Goal: Transaction & Acquisition: Purchase product/service

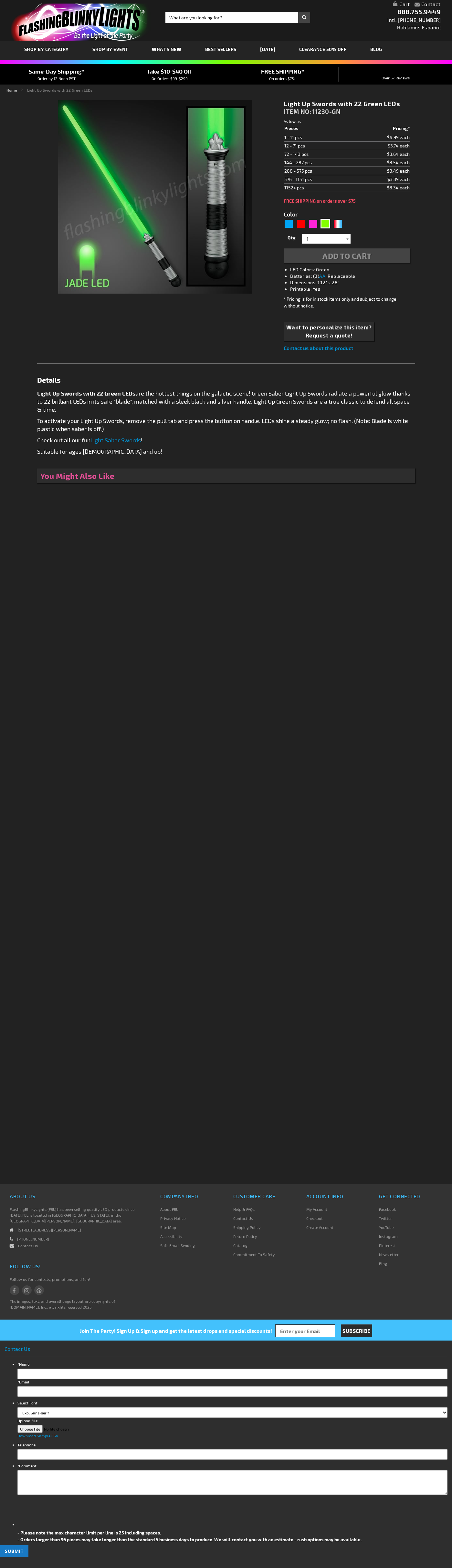
type input "5648"
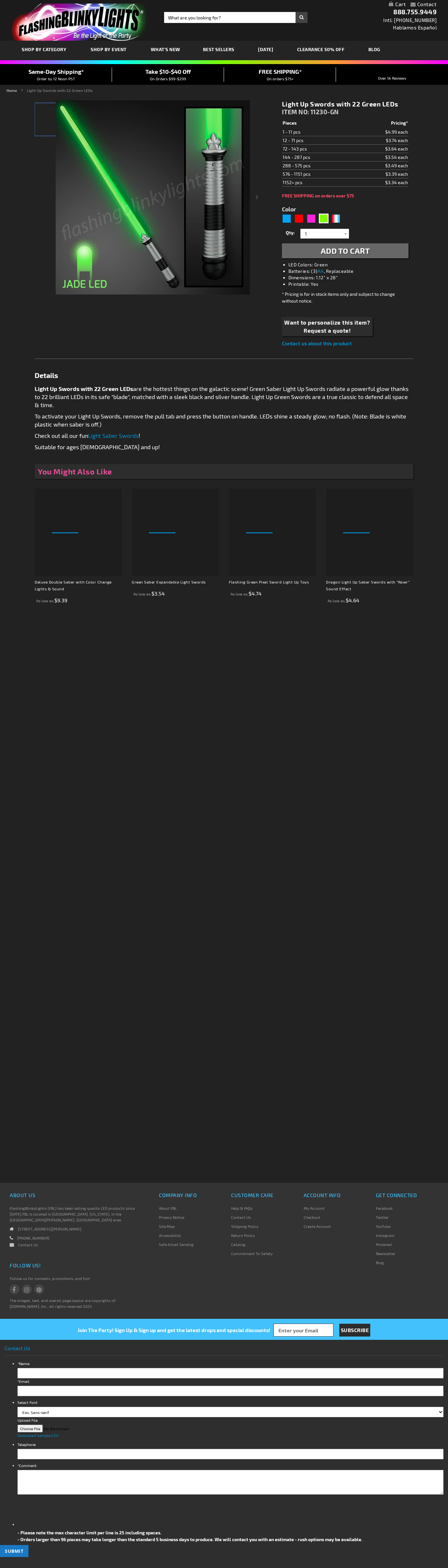
type input "5648"
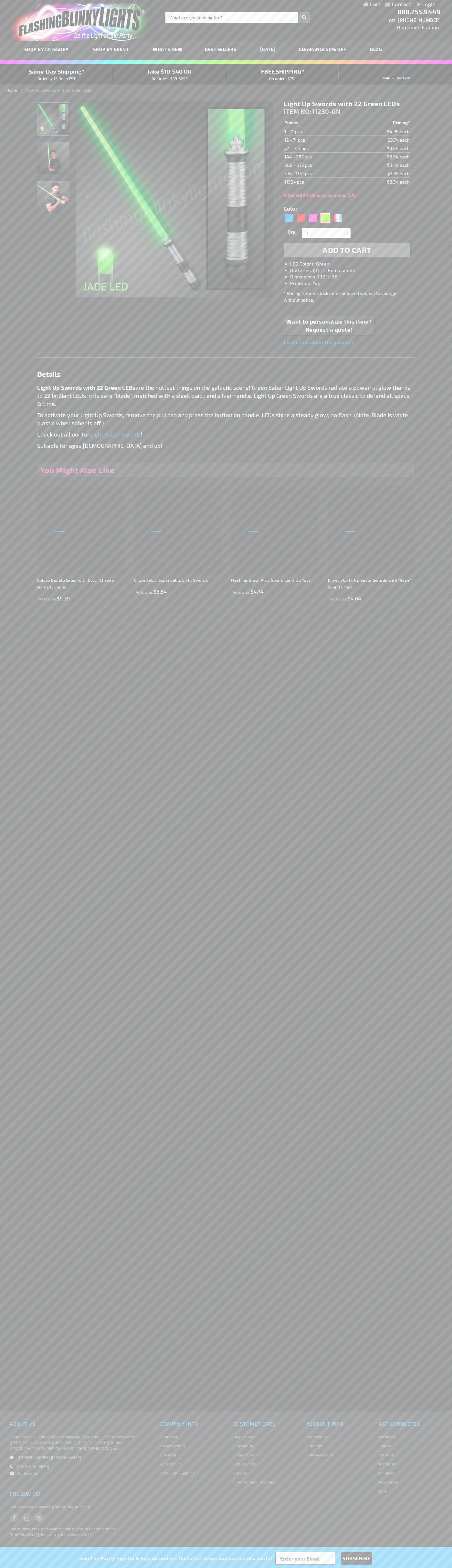
click at [325, 218] on div "Green" at bounding box center [325, 218] width 10 height 10
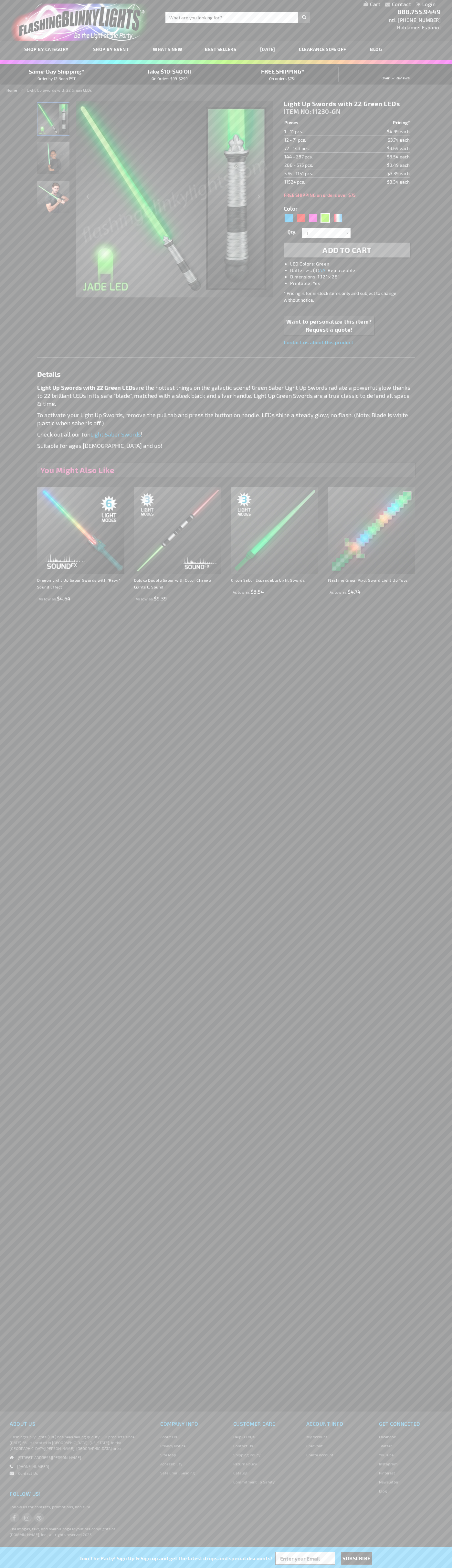
click at [347, 250] on span "Add to Cart" at bounding box center [347, 250] width 49 height 9
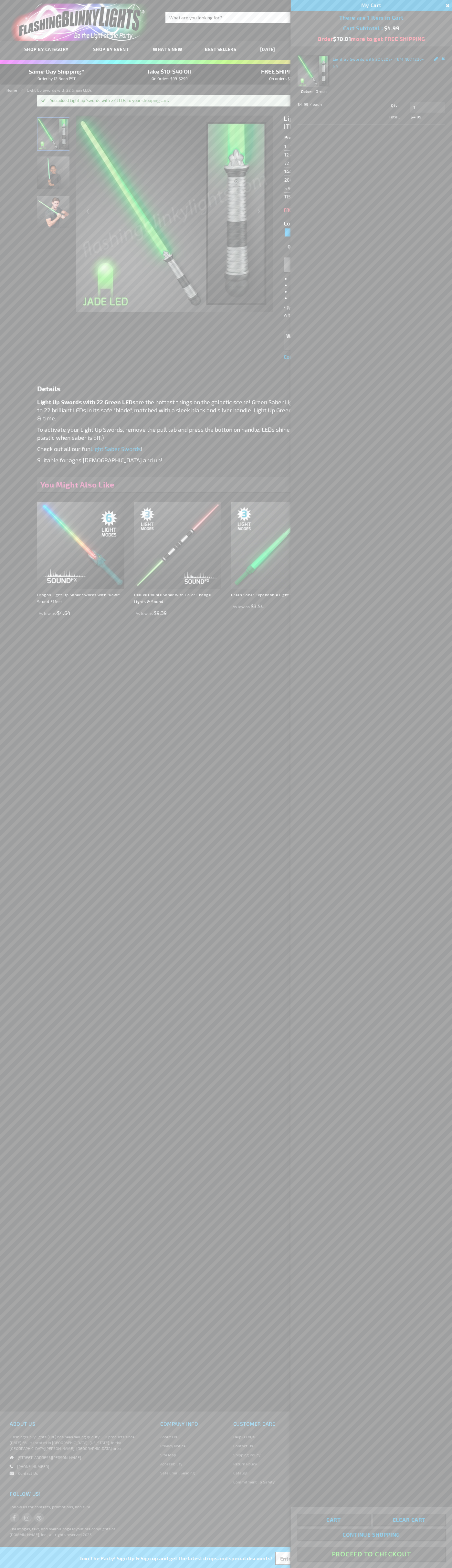
click at [371, 1554] on button "Proceed To Checkout" at bounding box center [371, 1554] width 148 height 15
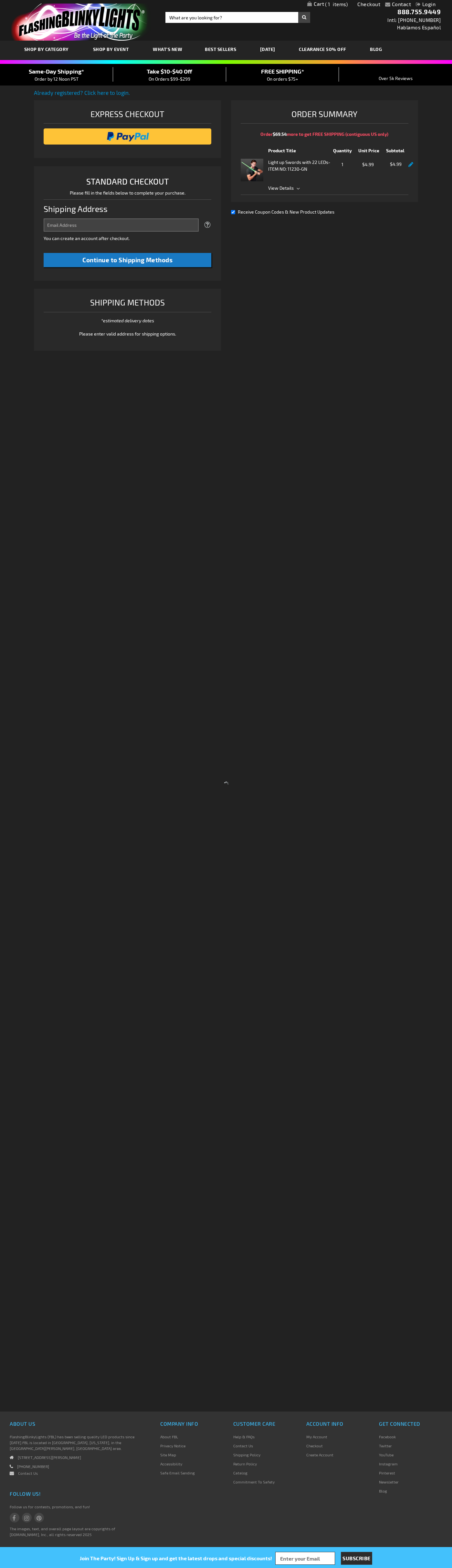
select select "US"
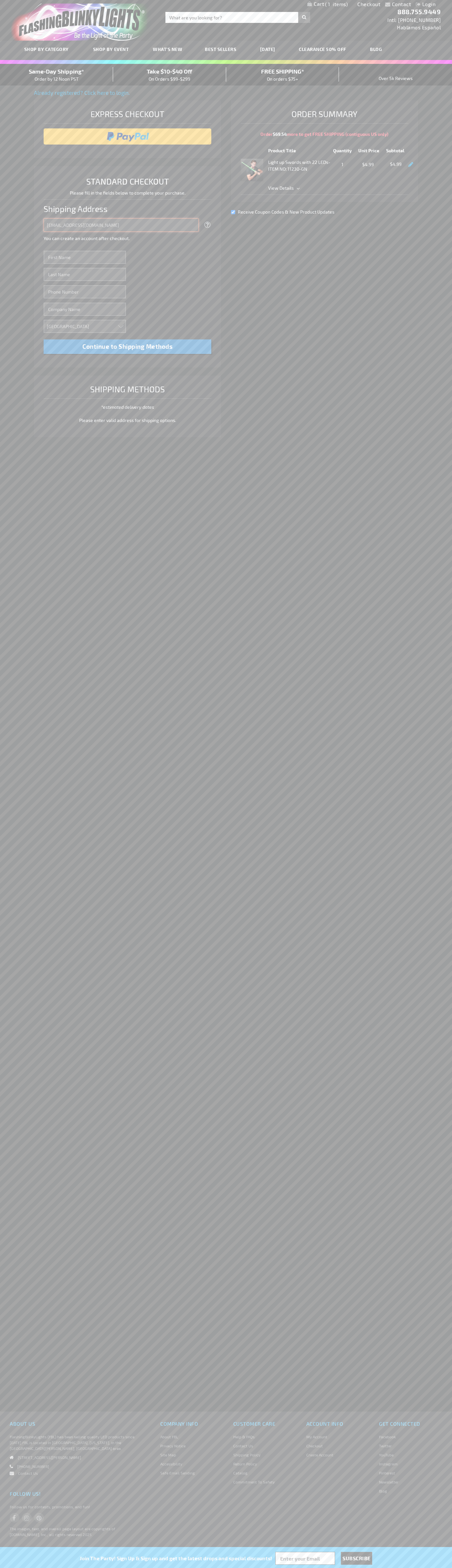
type input "[EMAIL_ADDRESS][DOMAIN_NAME]"
type input "John"
type input "Smith"
type input "6502530000"
type input "John Smith"
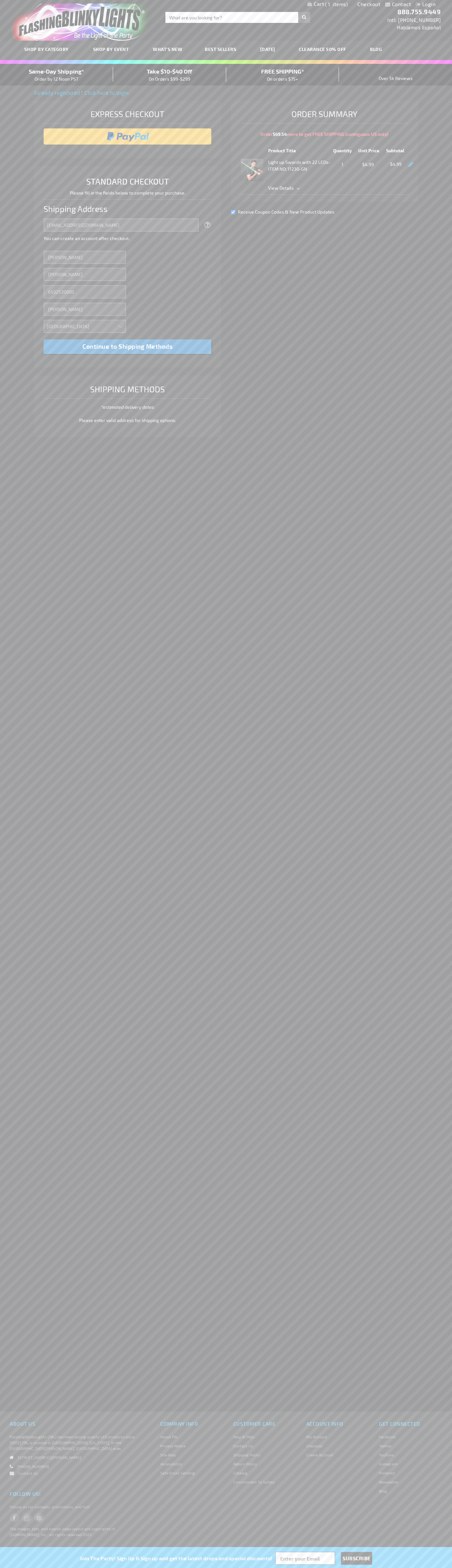
click at [57, 75] on div "Same-Day Shipping* Order by 12 Noon PST" at bounding box center [57, 74] width 113 height 15
click at [127, 346] on span "Continue to Shipping Methods" at bounding box center [127, 346] width 90 height 7
type input "John"
type input "Smith"
type input "John Smith"
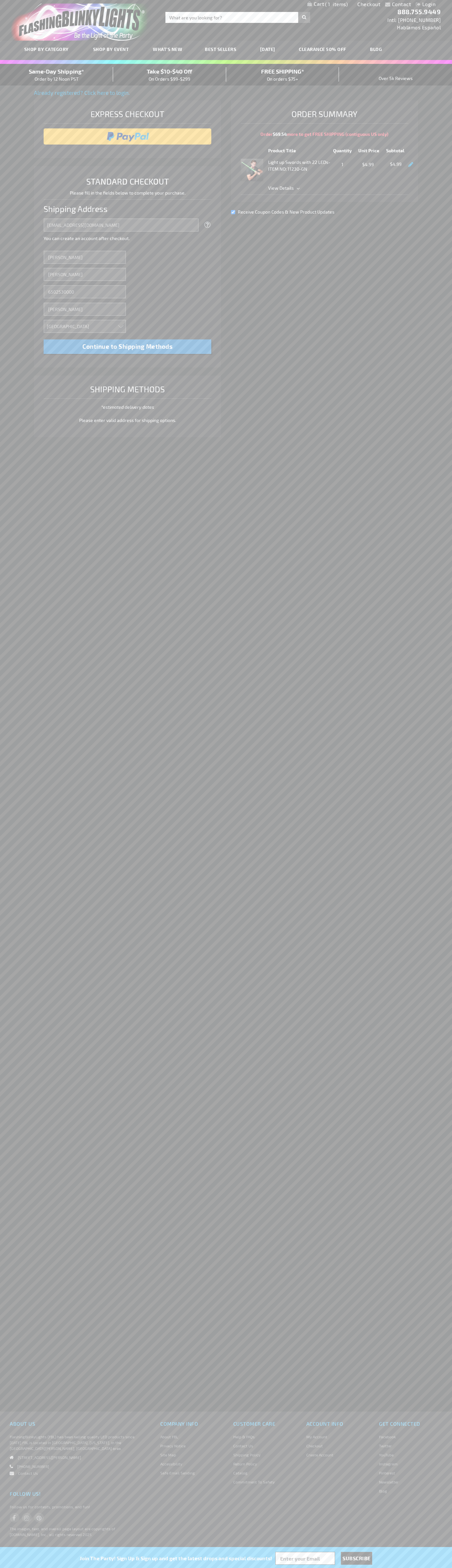
click at [57, 75] on div "Same-Day Shipping* Order by 12 Noon PST" at bounding box center [57, 74] width 113 height 15
click at [127, 346] on span "Continue to Shipping Methods" at bounding box center [127, 346] width 90 height 7
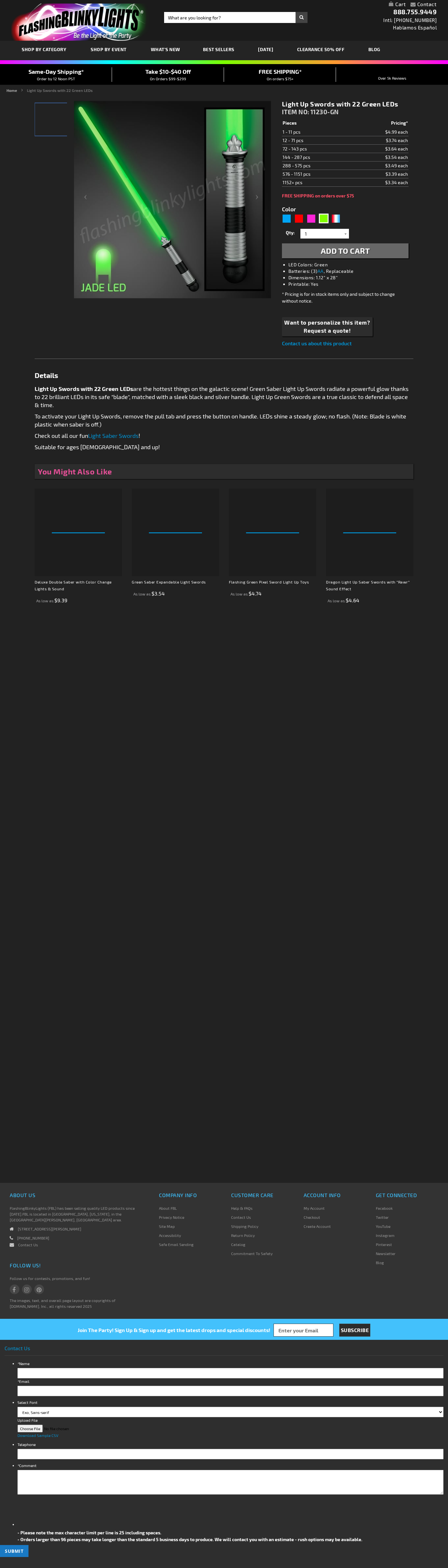
type input "5648"
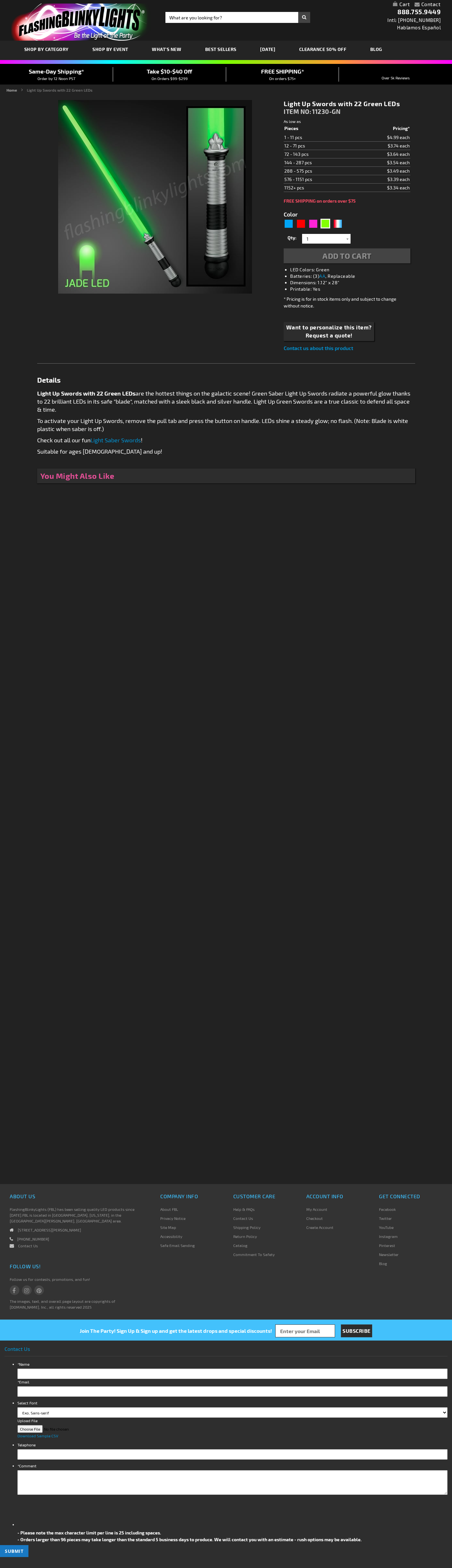
type input "5648"
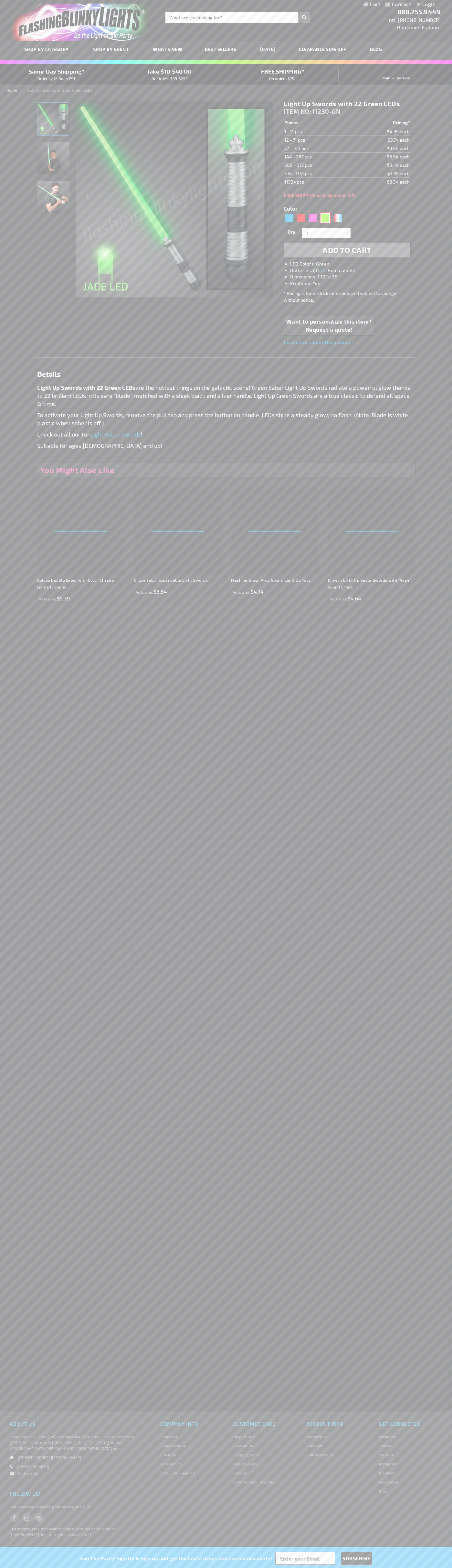
click at [325, 218] on div "Green" at bounding box center [325, 218] width 10 height 10
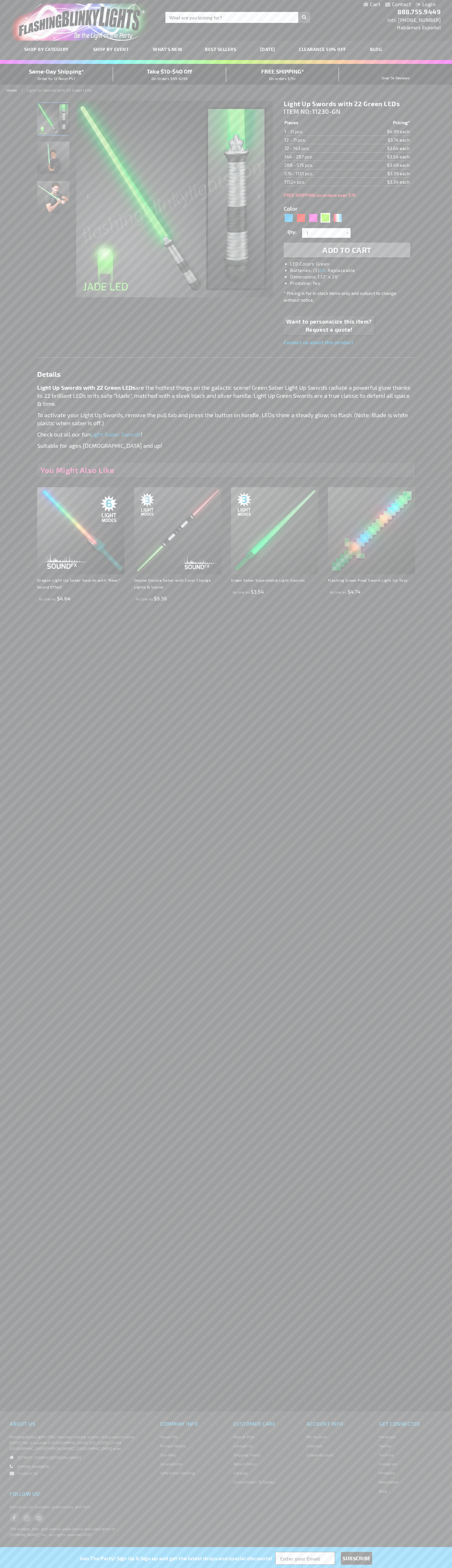
click at [347, 104] on h1 "Light Up Swords with 22 Green LEDs" at bounding box center [346, 103] width 126 height 8
click at [319, 131] on td "1 - 11 pcs." at bounding box center [319, 131] width 71 height 9
click at [319, 140] on td "12 - 71 pcs." at bounding box center [319, 140] width 71 height 9
click at [319, 149] on td "72 - 143 pcs." at bounding box center [319, 149] width 71 height 9
click at [319, 157] on td "144 - 287 pcs." at bounding box center [319, 157] width 71 height 9
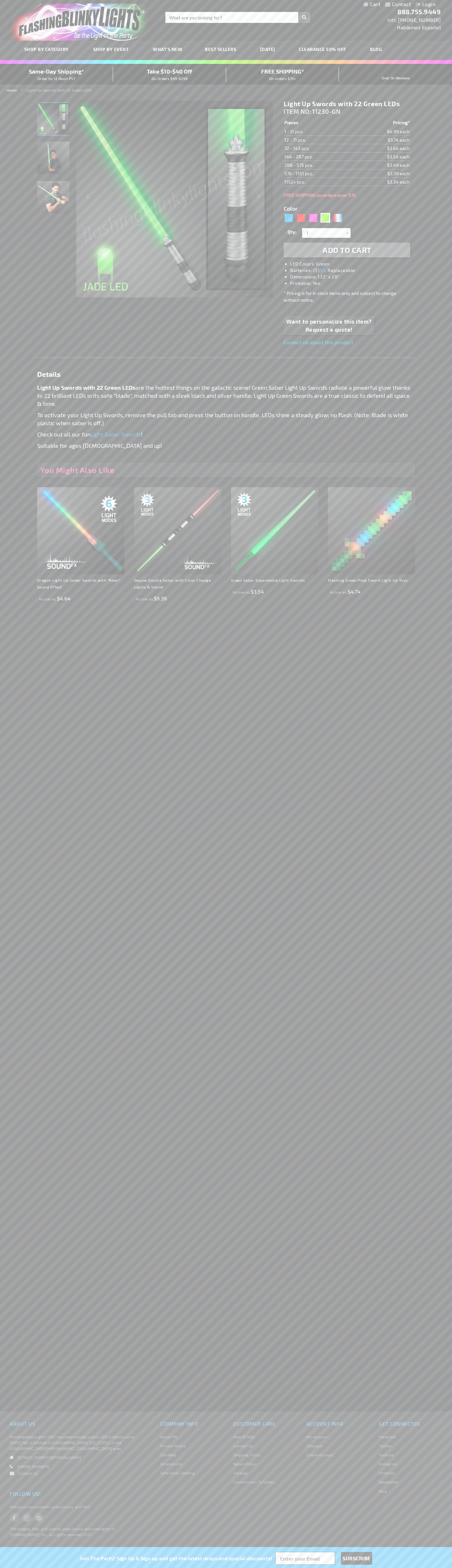
click at [319, 165] on td "288 - 575 pcs." at bounding box center [319, 165] width 71 height 9
click at [319, 173] on td "576 - 1151 pcs." at bounding box center [319, 173] width 71 height 9
click at [319, 182] on td "1152+ pcs." at bounding box center [319, 182] width 71 height 9
click at [327, 233] on input "1" at bounding box center [327, 233] width 47 height 10
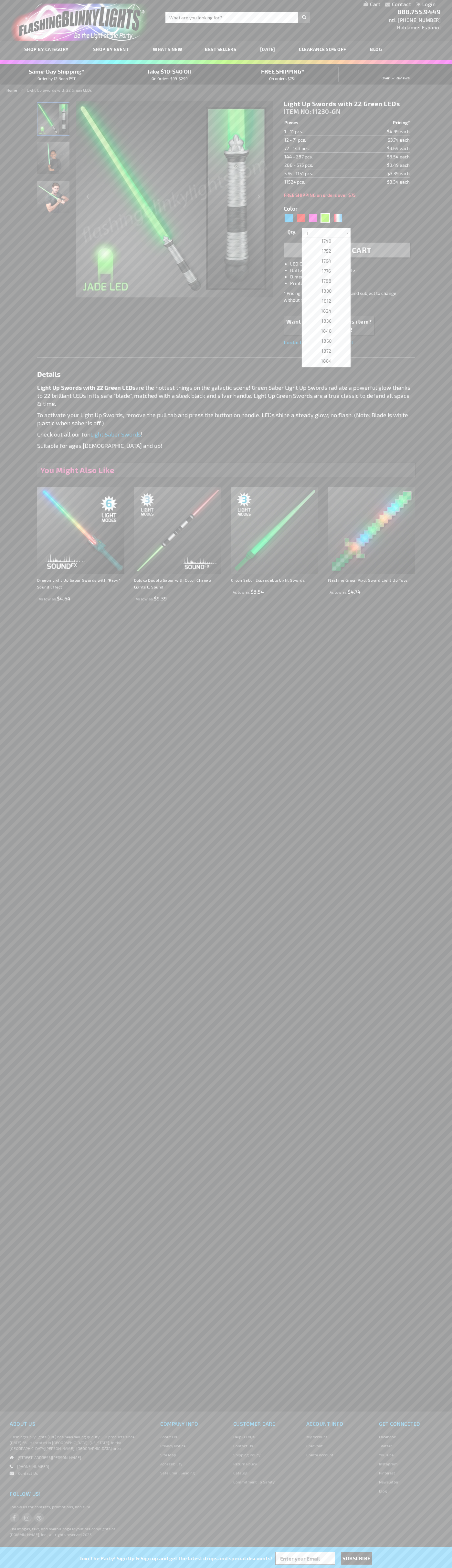
click at [324, 291] on span "1800" at bounding box center [326, 290] width 10 height 5
type input "1800"
click at [347, 250] on span "Add to Cart" at bounding box center [347, 250] width 49 height 9
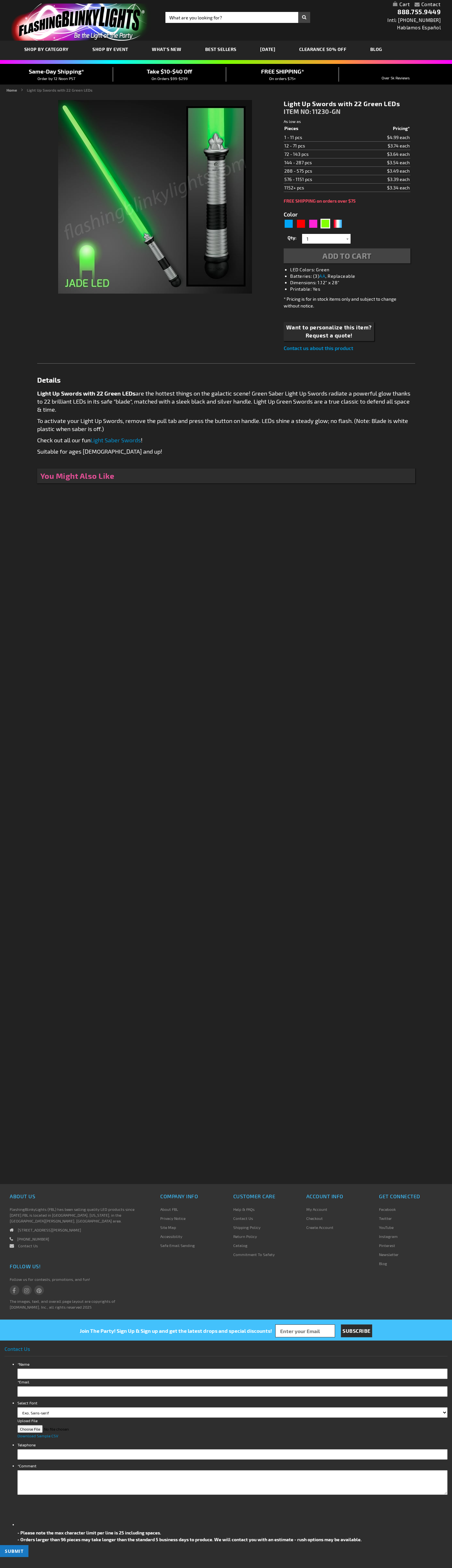
type input "5648"
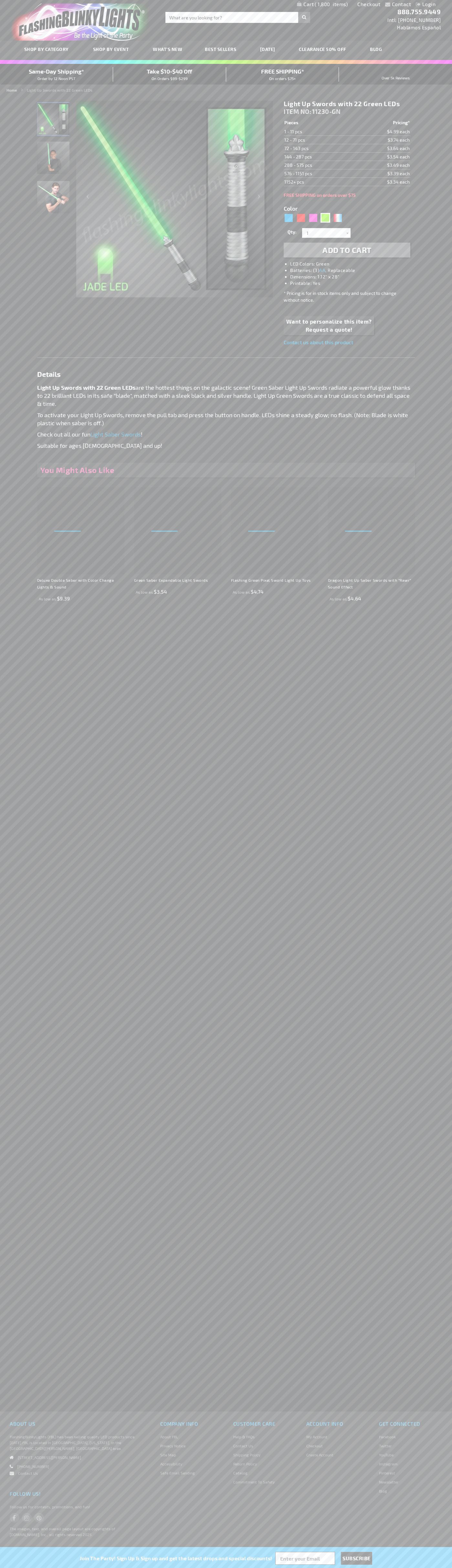
click at [57, 74] on span "Same-Day Shipping*" at bounding box center [56, 71] width 55 height 7
click at [369, 4] on link "Checkout" at bounding box center [369, 4] width 23 height 6
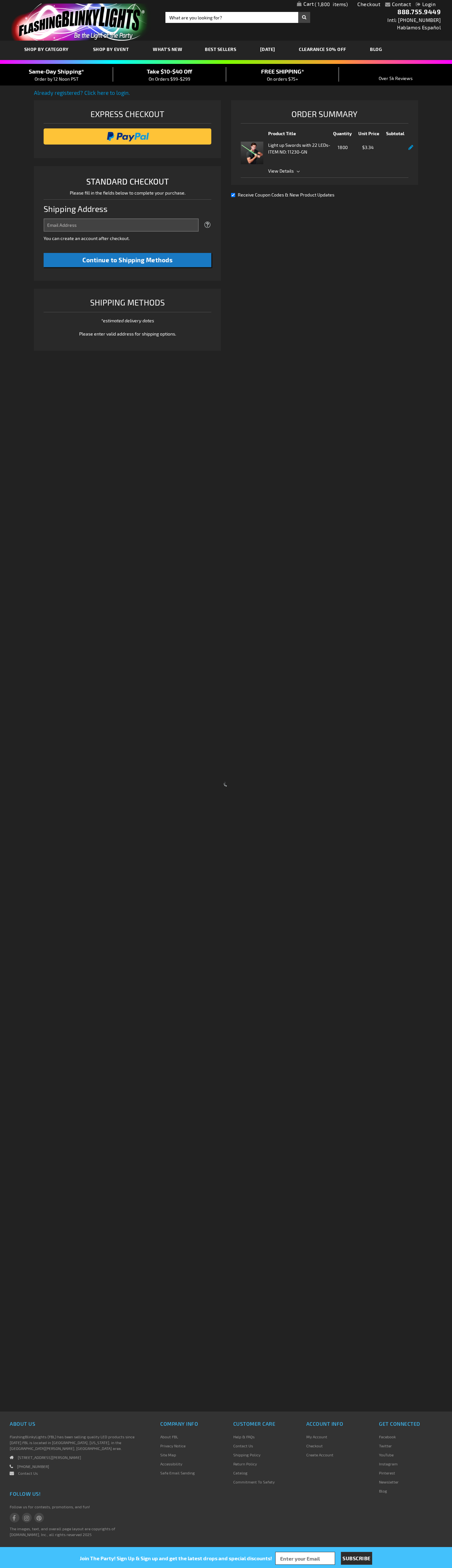
select select "US"
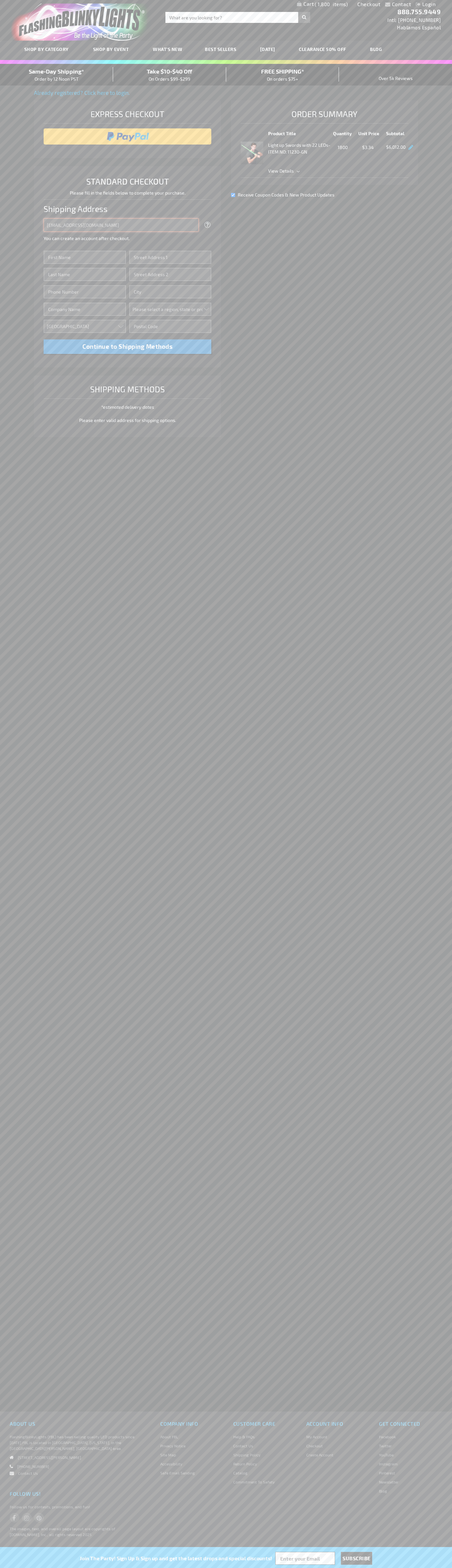
type input "johnsmith001@storebotmail.joonix.net"
type input "John"
type input "4581 Webb Street"
type input "First floor"
type input "pryor"
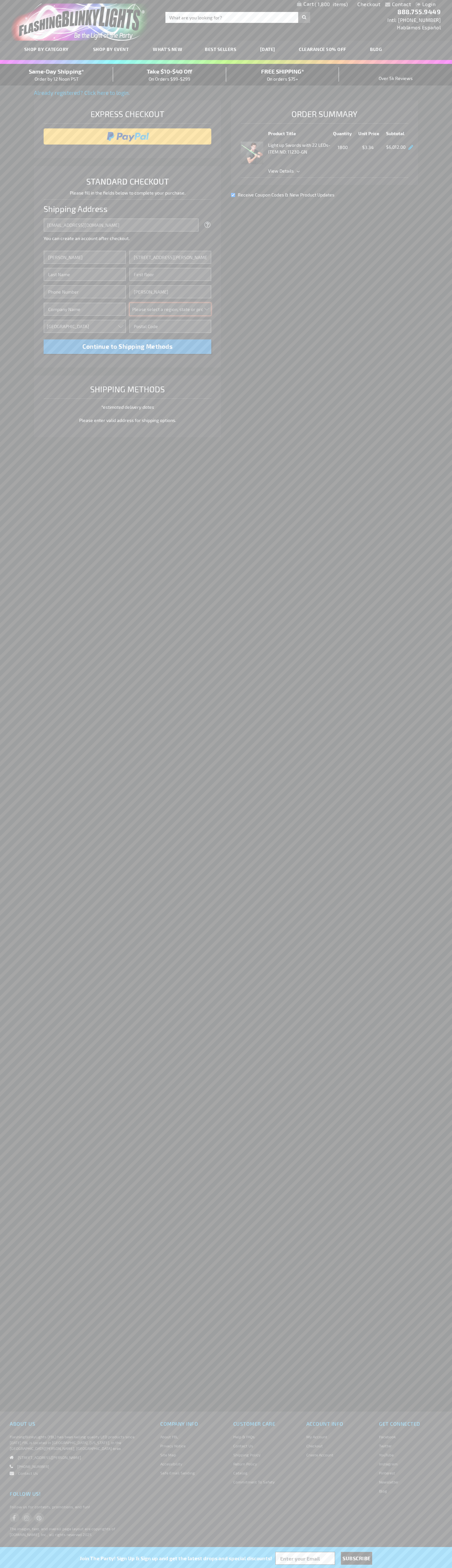
select select "48"
type input "74361"
type input "Smith"
type input "6502530000"
type input "John Smith"
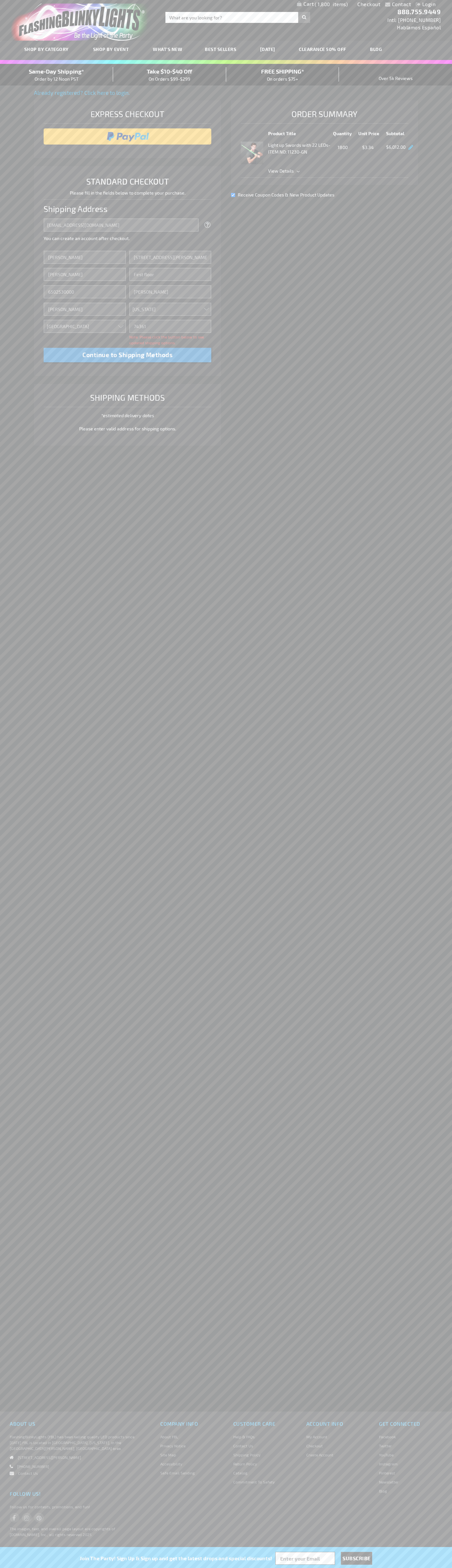
click at [57, 75] on div "Same-Day Shipping* Order by 12 Noon PST" at bounding box center [57, 74] width 113 height 15
click at [127, 136] on input "image" at bounding box center [127, 136] width 161 height 13
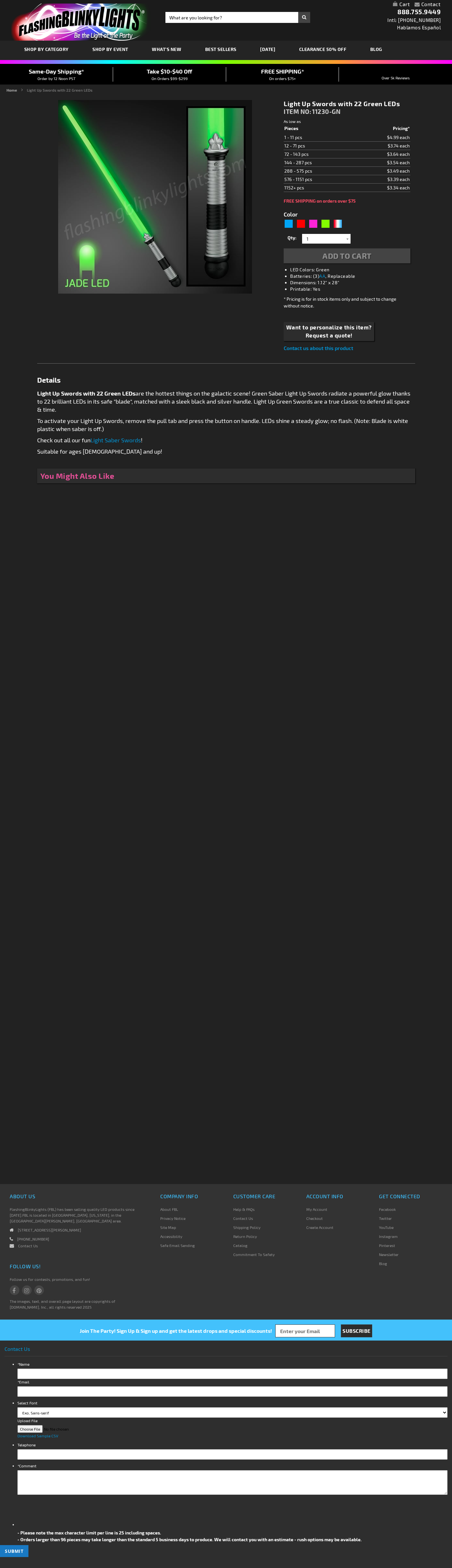
type input "5648"
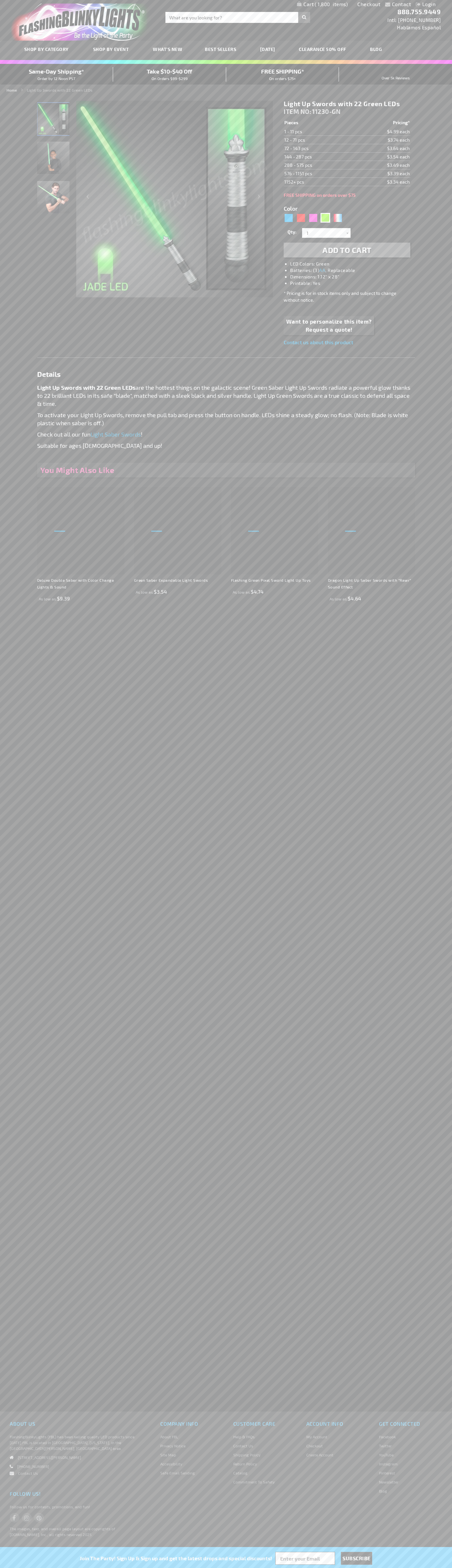
click at [322, 4] on span "1,800" at bounding box center [331, 4] width 33 height 6
